Goal: Transaction & Acquisition: Book appointment/travel/reservation

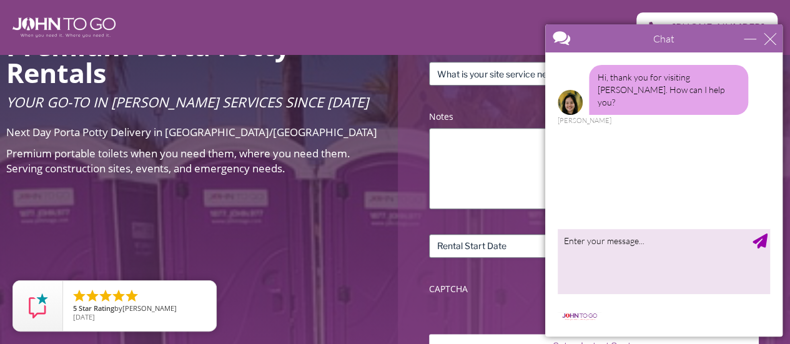
scroll to position [329, 0]
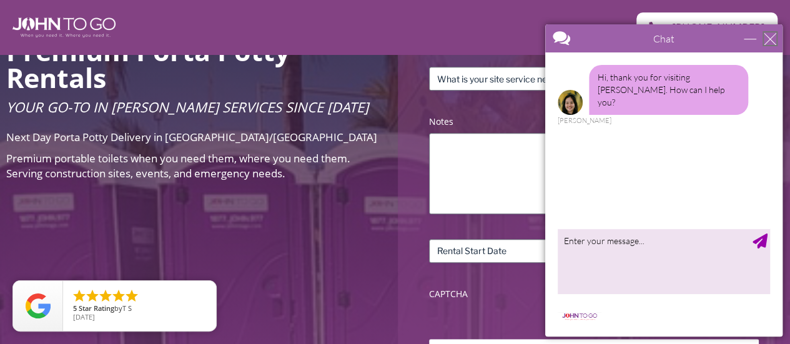
click at [765, 35] on div "close" at bounding box center [770, 38] width 12 height 12
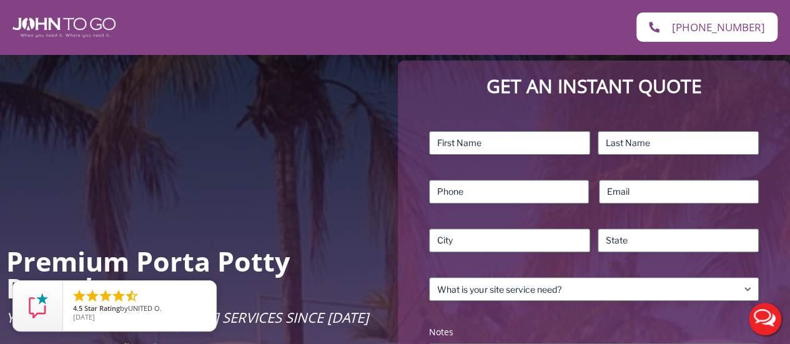
scroll to position [114, 0]
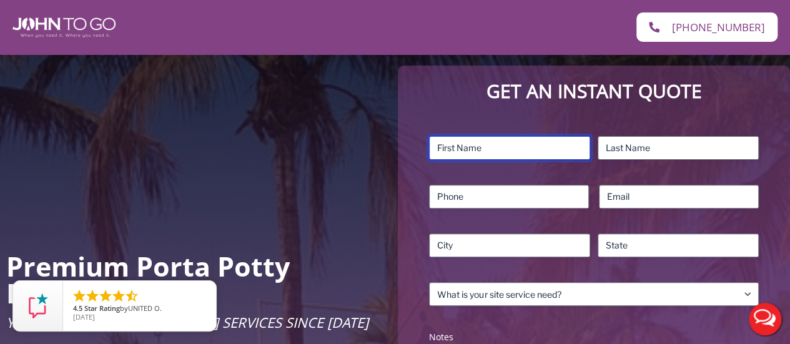
click at [554, 144] on input "First" at bounding box center [509, 148] width 161 height 24
type input "[PERSON_NAME]"
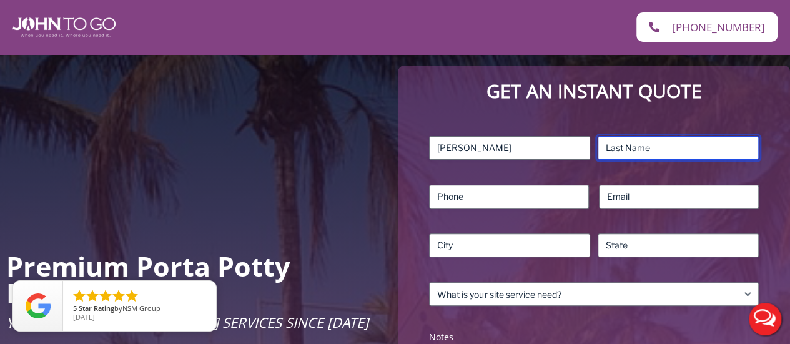
click at [619, 144] on input "Last" at bounding box center [677, 148] width 161 height 24
type input "[PERSON_NAME]"
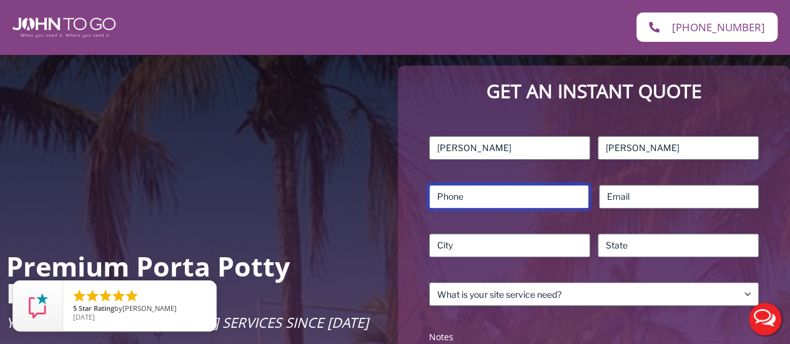
click at [551, 199] on input "Phone (Required)" at bounding box center [509, 197] width 160 height 24
type input "6466561748"
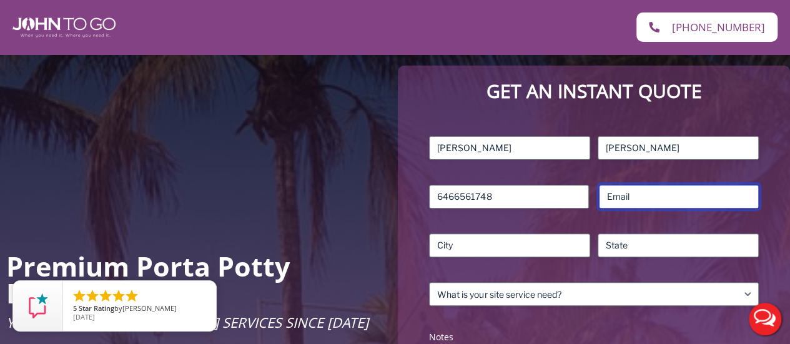
click at [674, 197] on input "Email (Required)" at bounding box center [679, 197] width 160 height 24
type input "priscilla.torres@archny.org"
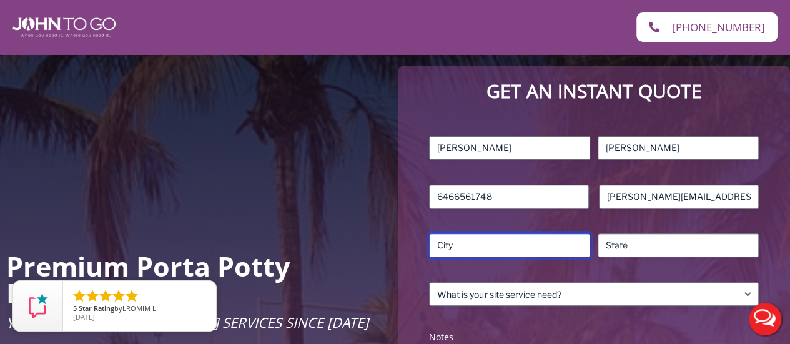
click at [551, 247] on input "City" at bounding box center [509, 246] width 161 height 24
type input "Bronx"
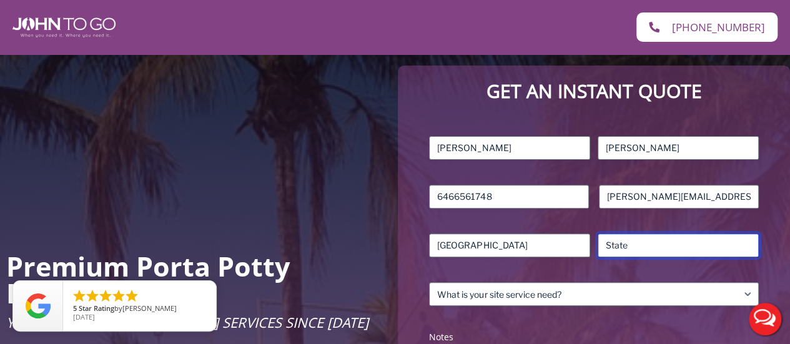
click at [626, 244] on input "State / Province / Region" at bounding box center [677, 246] width 161 height 24
type input "NY"
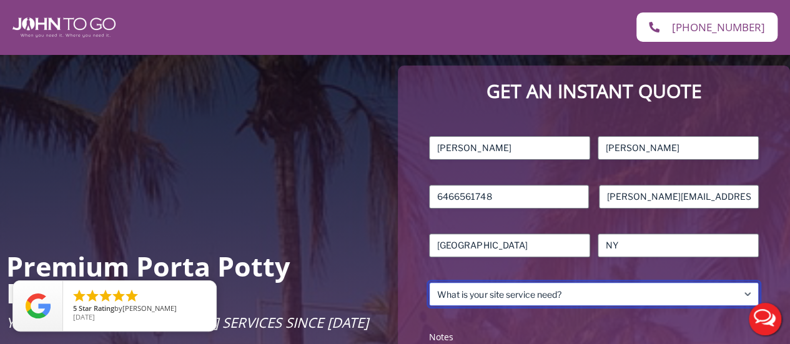
click at [618, 291] on select "What is your site service need? Consumer Construction – Commercial Construction…" at bounding box center [594, 294] width 330 height 24
select select "Event"
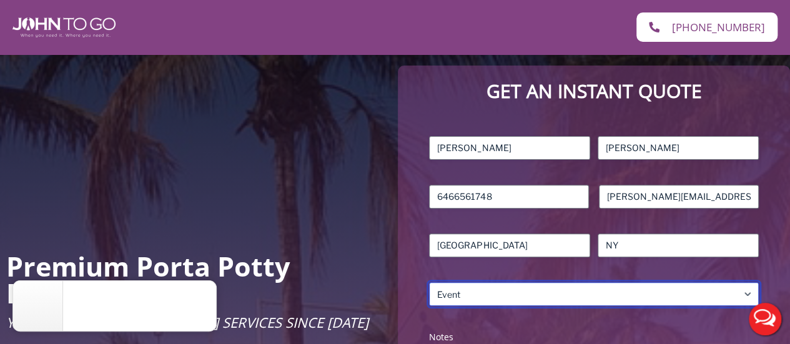
click at [429, 282] on select "What is your site service need? Consumer Construction – Commercial Construction…" at bounding box center [594, 294] width 330 height 24
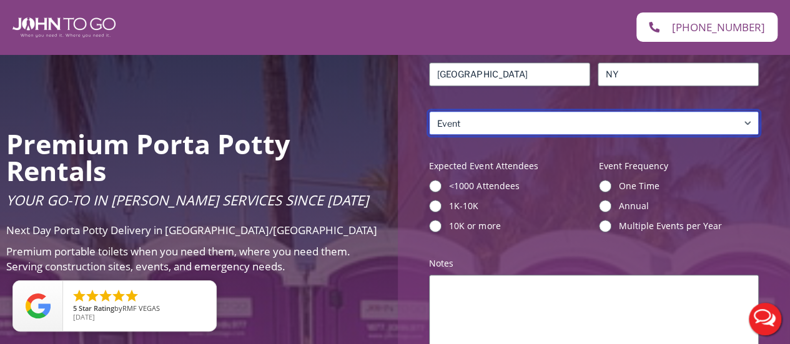
scroll to position [297, 0]
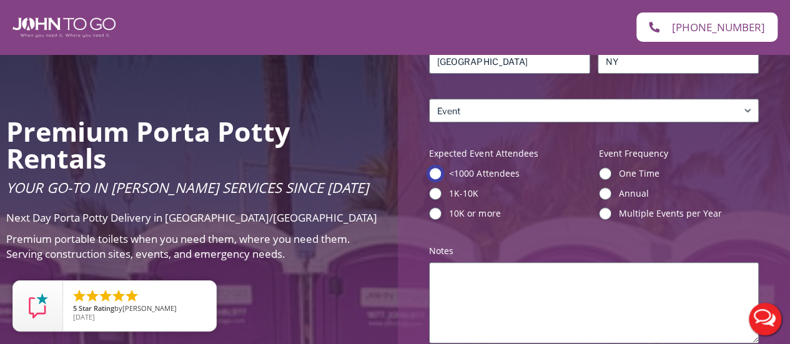
click at [434, 169] on input "<1000 Attendees" at bounding box center [435, 173] width 12 height 12
radio input "true"
click at [603, 172] on input "One Time" at bounding box center [605, 173] width 12 height 12
radio input "true"
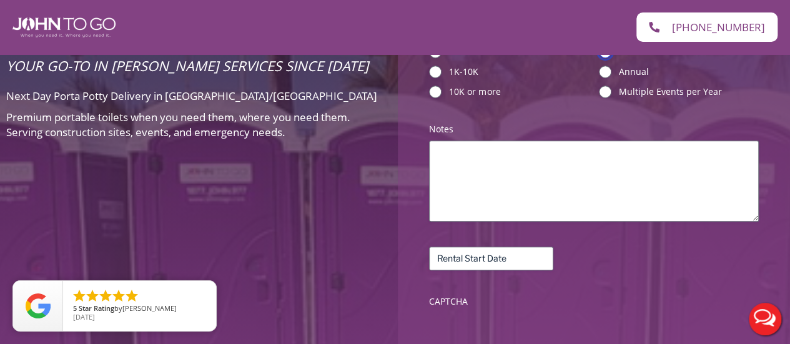
scroll to position [422, 0]
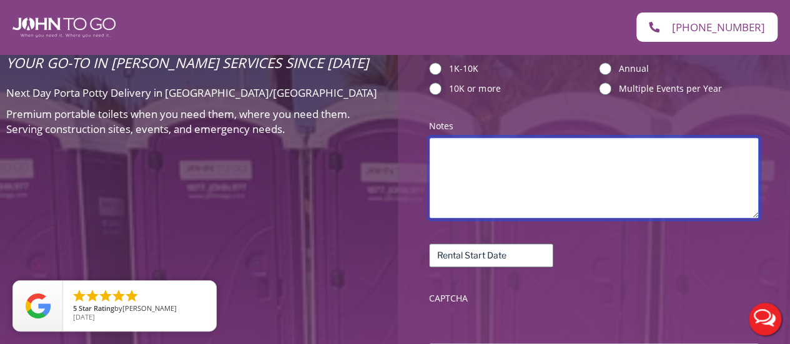
click at [648, 195] on textarea "Notes (Required)" at bounding box center [594, 177] width 330 height 81
type textarea "2 vip rentals"
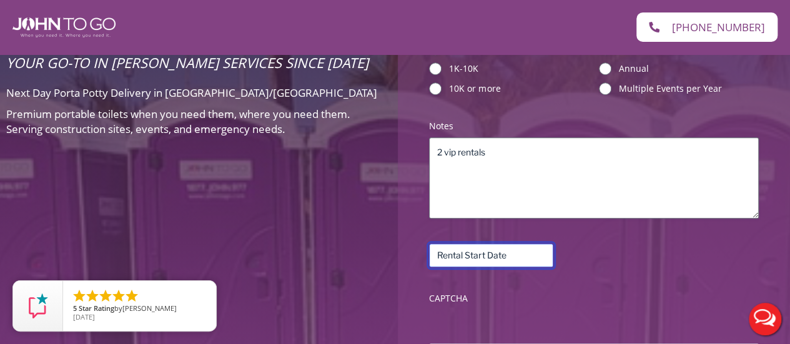
click at [516, 257] on input "Rental Start Date (Required)" at bounding box center [491, 255] width 124 height 24
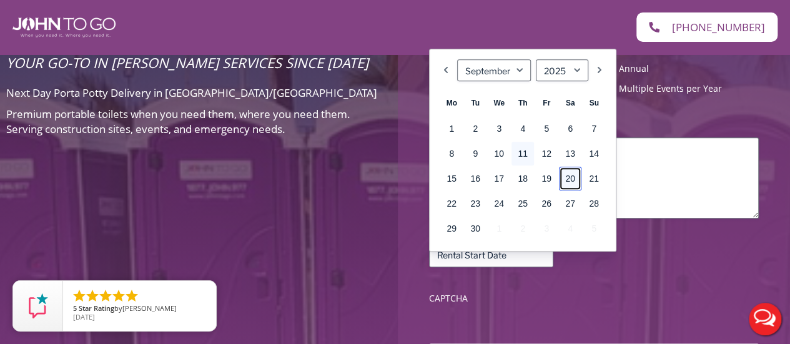
click at [571, 178] on link "20" at bounding box center [570, 179] width 22 height 24
type input "09/20/2025"
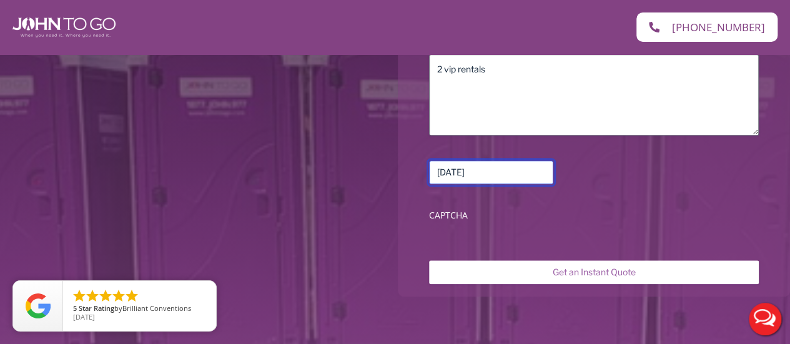
scroll to position [563, 0]
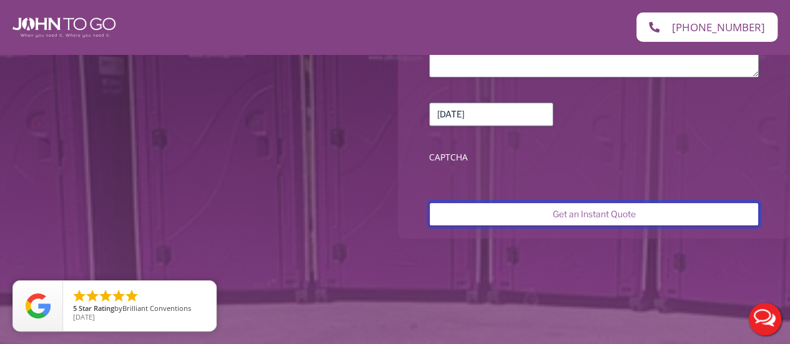
click at [653, 217] on input "Get an Instant Quote" at bounding box center [594, 214] width 330 height 24
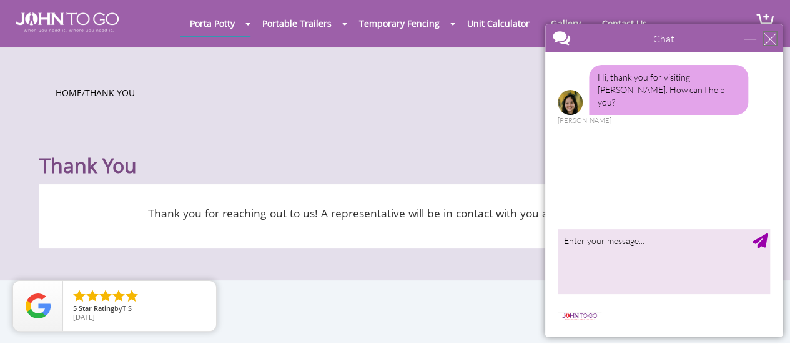
click at [771, 38] on div "close" at bounding box center [770, 38] width 12 height 12
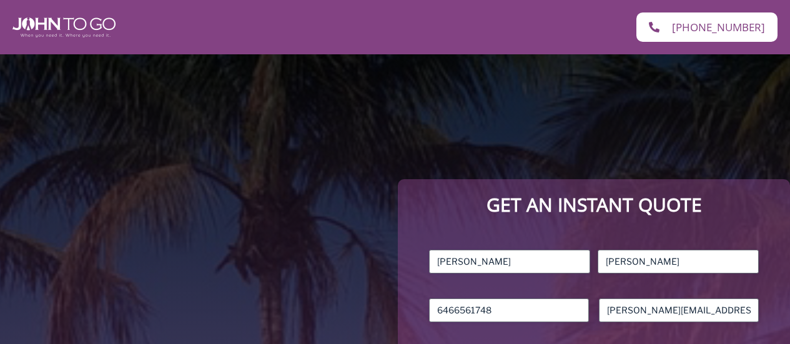
select select "Event"
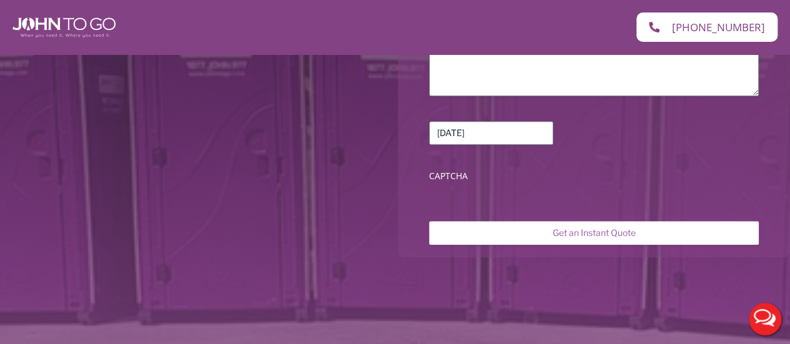
scroll to position [563, 0]
